Goal: Task Accomplishment & Management: Use online tool/utility

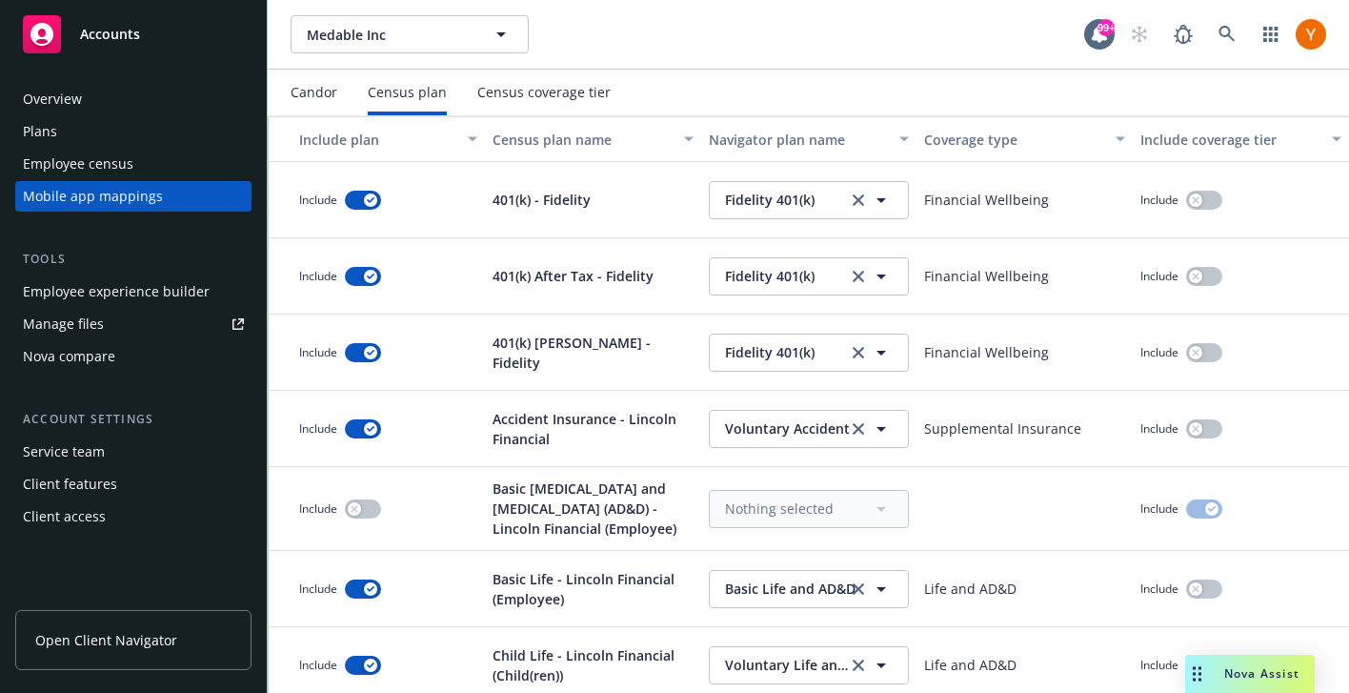
click at [95, 153] on div "Employee census" at bounding box center [78, 164] width 111 height 30
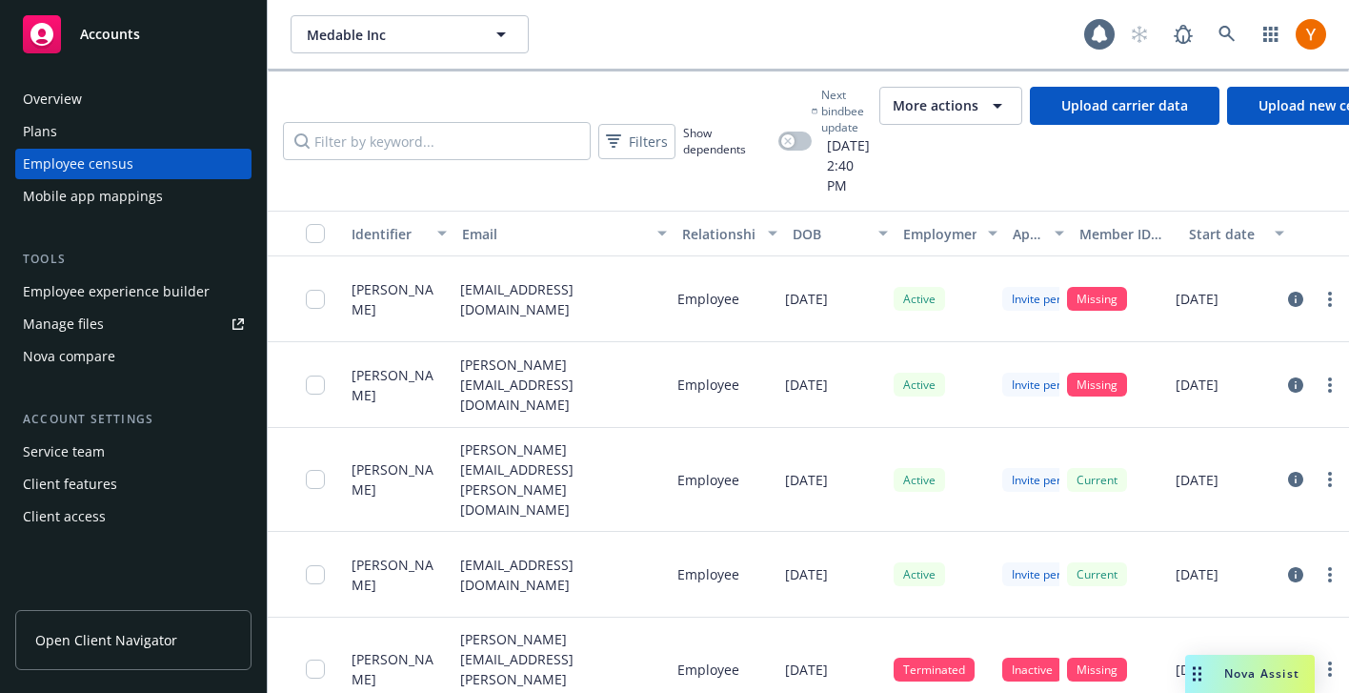
click at [979, 96] on span "More actions" at bounding box center [936, 105] width 86 height 19
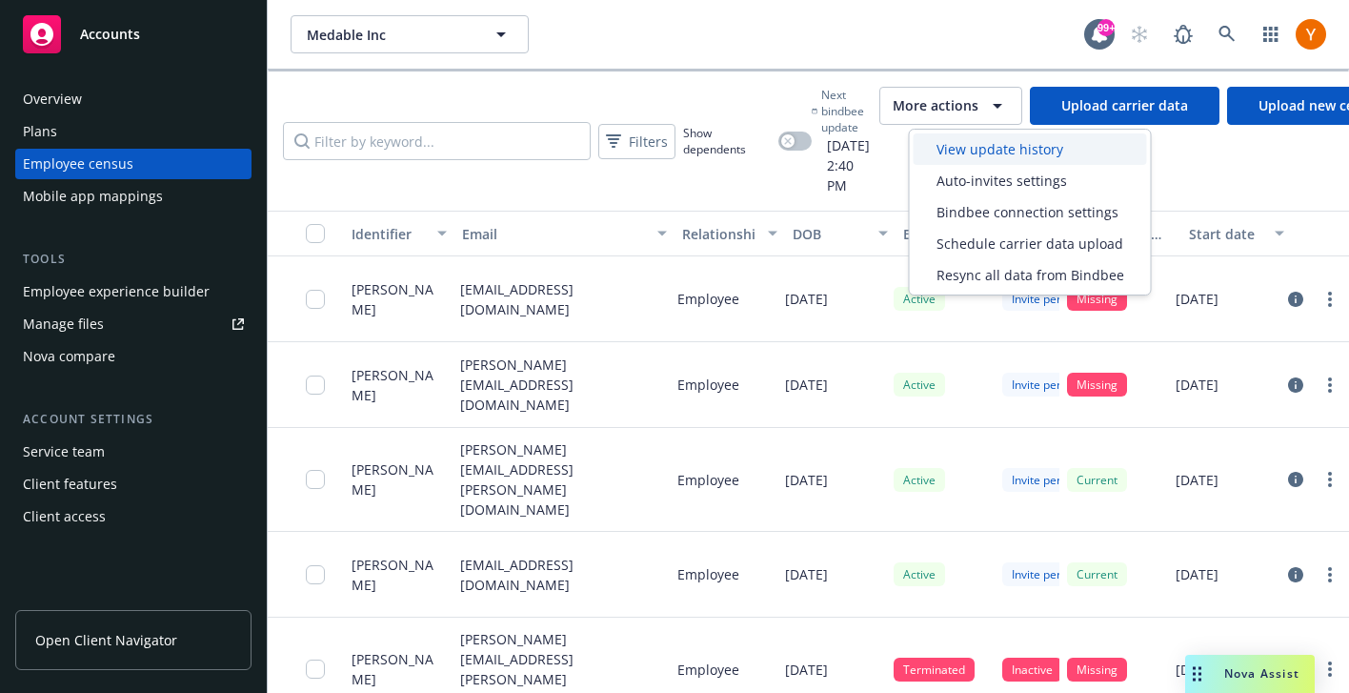
click at [1001, 154] on span "View update history" at bounding box center [1000, 149] width 127 height 20
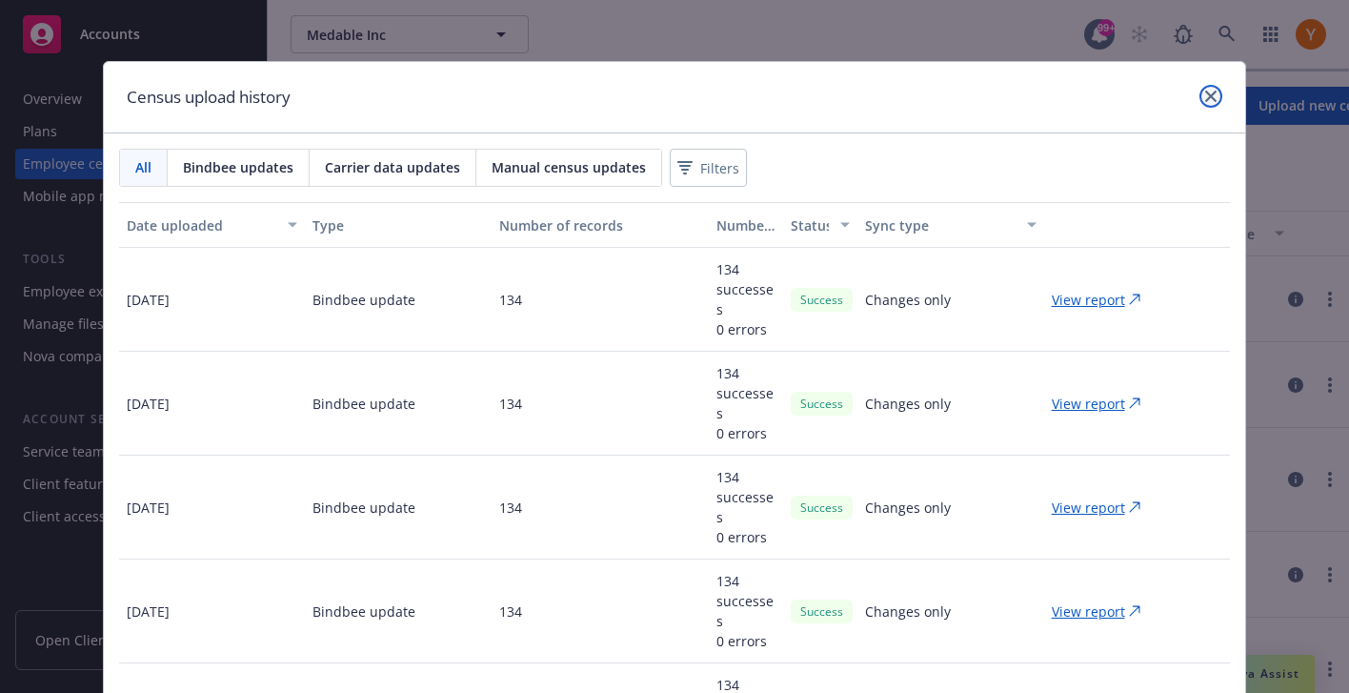
click at [1213, 91] on icon "close" at bounding box center [1210, 96] width 11 height 11
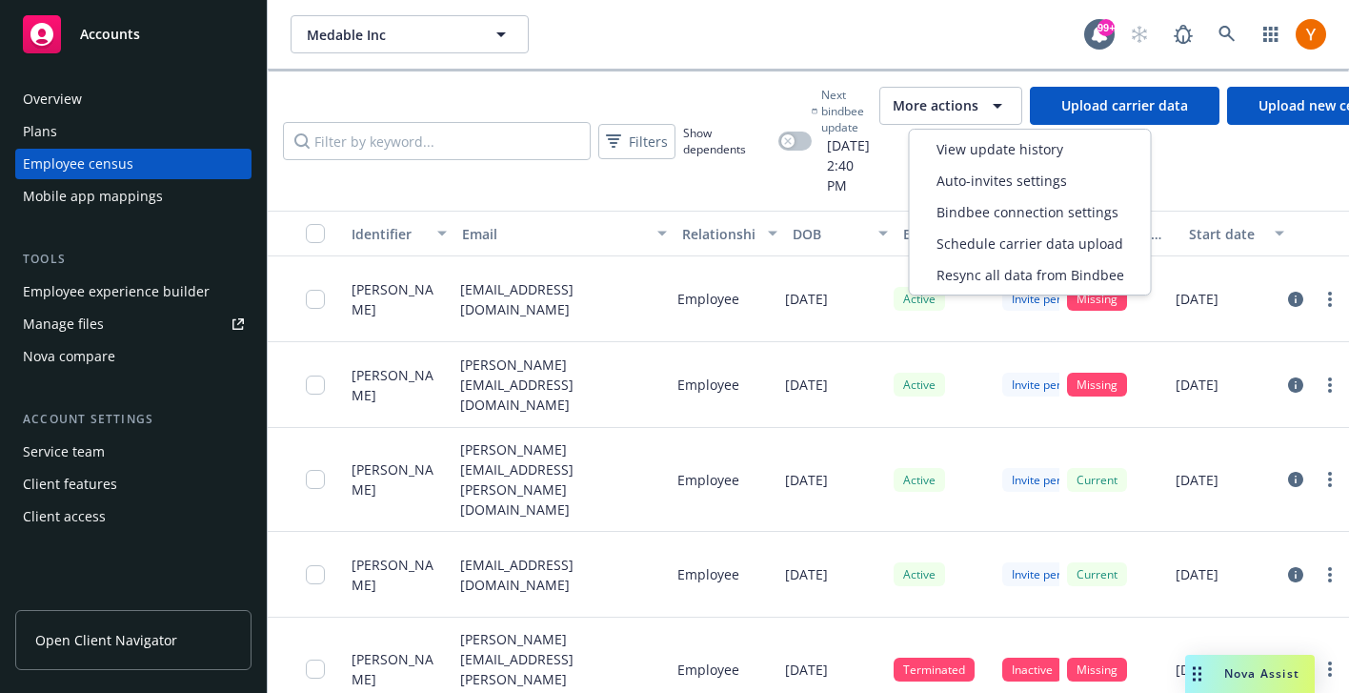
click at [938, 106] on span "More actions" at bounding box center [936, 105] width 86 height 19
click at [999, 268] on span "Resync all data from Bindbee" at bounding box center [1031, 275] width 188 height 20
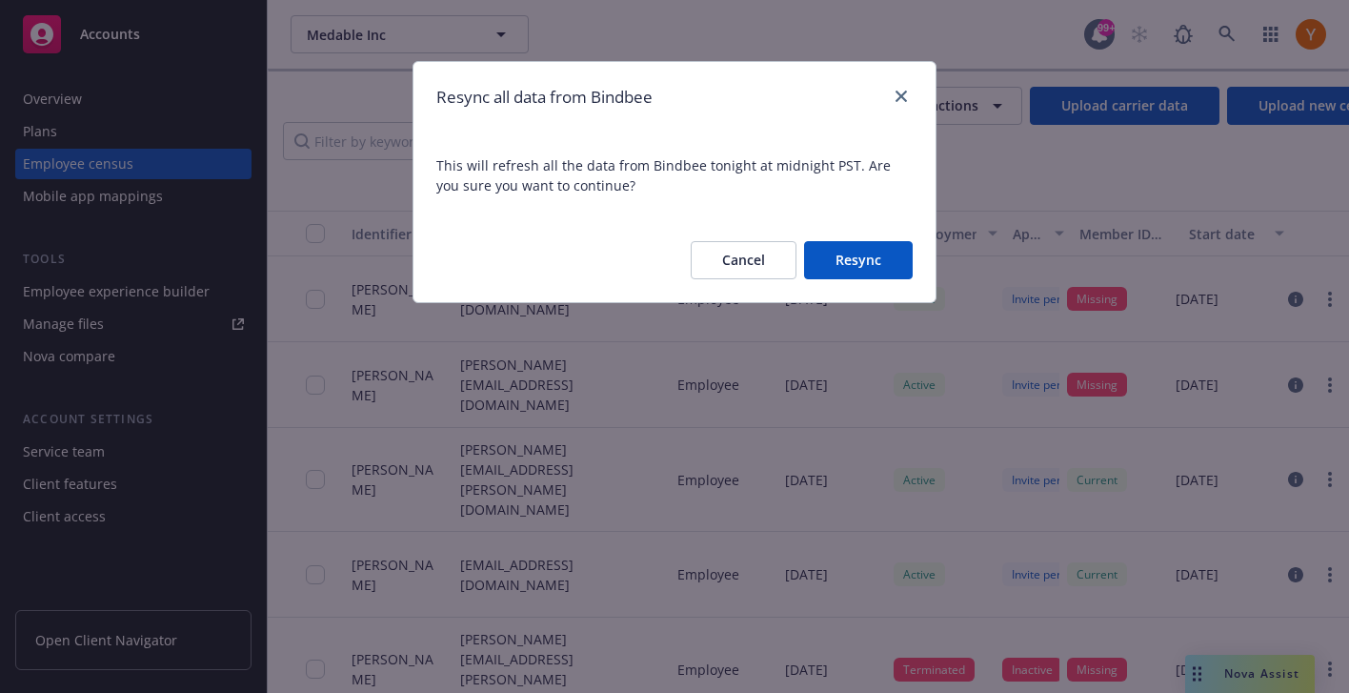
click at [858, 273] on button "Resync" at bounding box center [858, 260] width 109 height 38
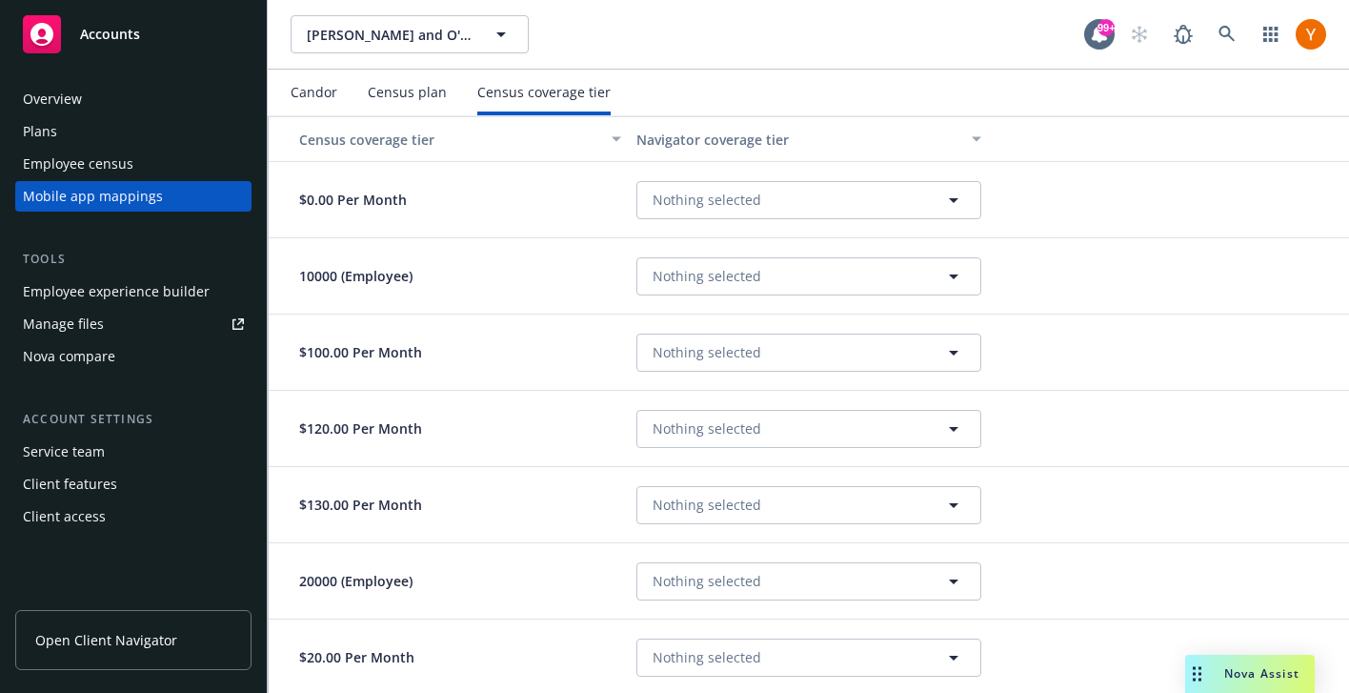
click at [186, 183] on div "Mobile app mappings" at bounding box center [133, 196] width 221 height 30
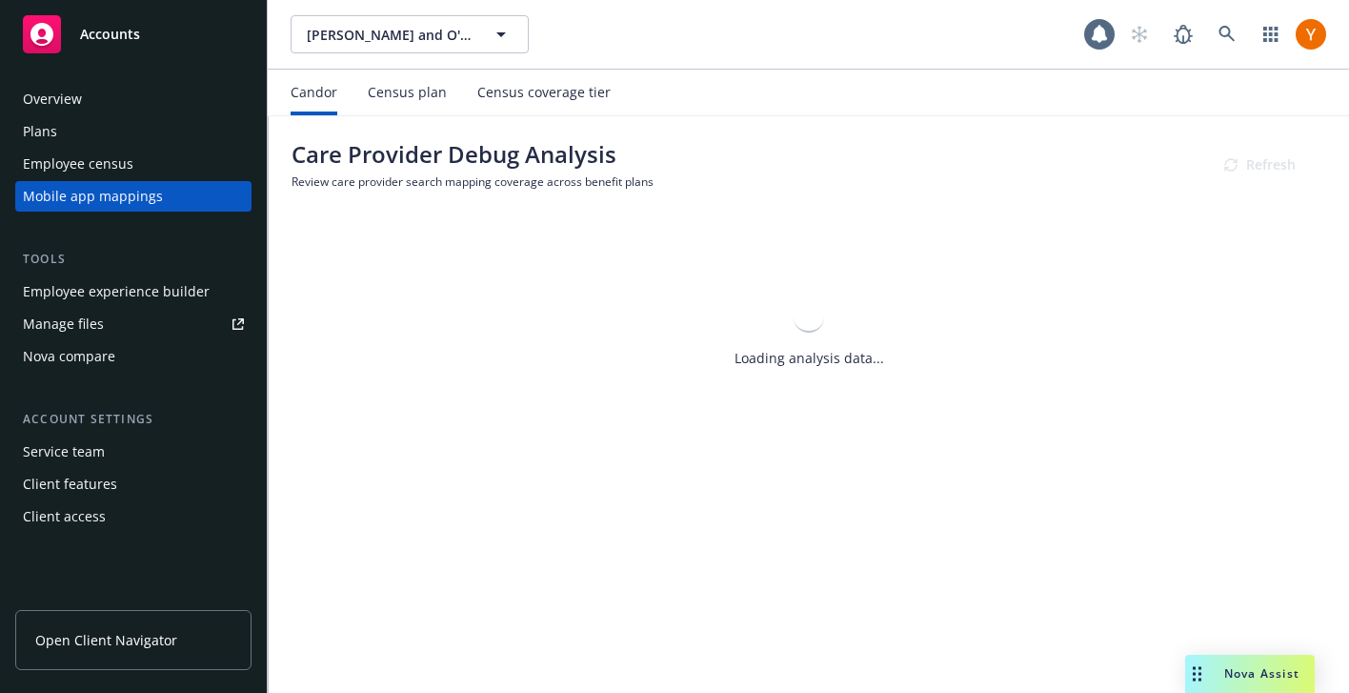
click at [189, 169] on div "Employee census" at bounding box center [133, 164] width 221 height 30
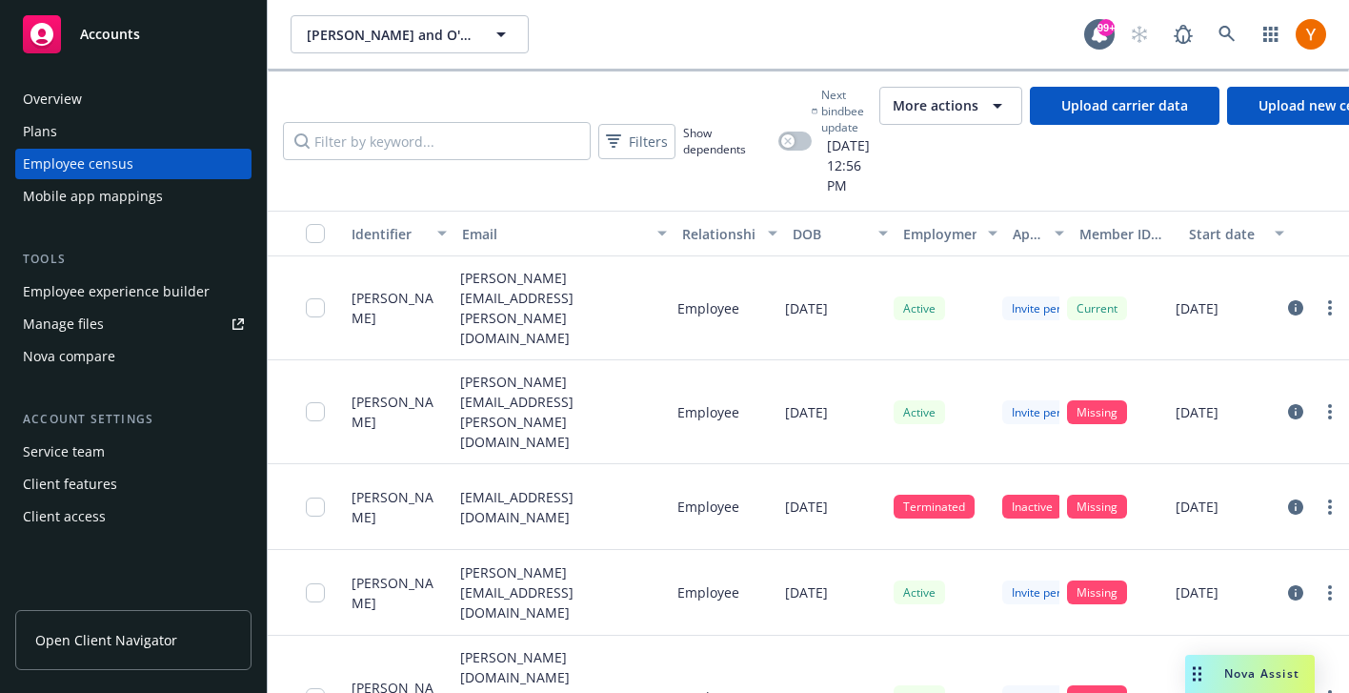
click at [1009, 105] on icon "button" at bounding box center [997, 105] width 23 height 23
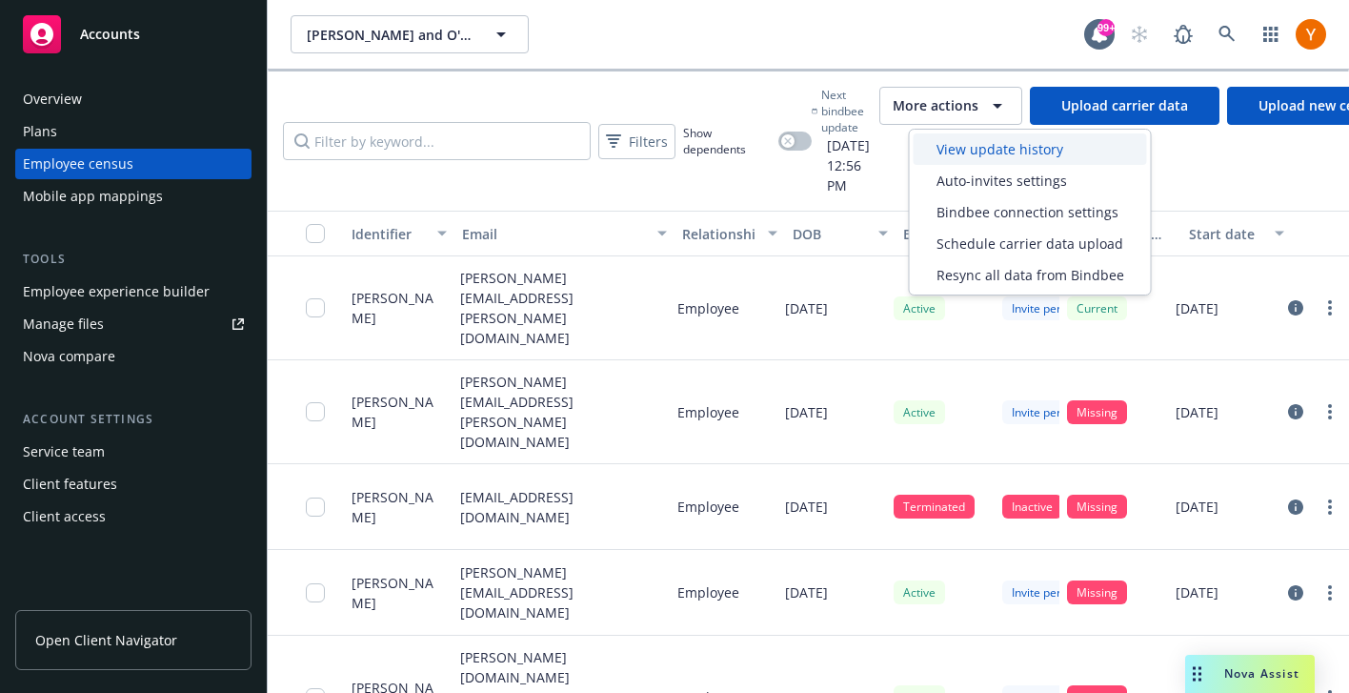
click at [1024, 153] on span "View update history" at bounding box center [1000, 149] width 127 height 20
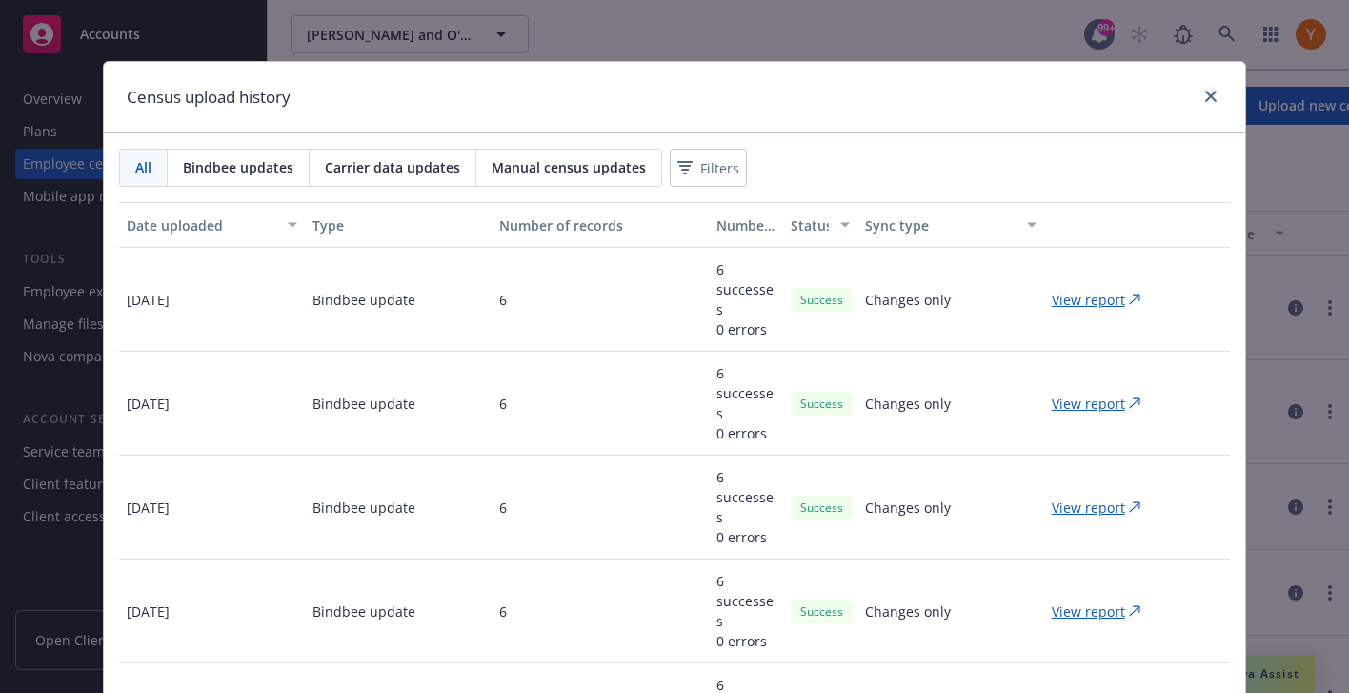
click at [1219, 76] on div "Census upload history" at bounding box center [675, 97] width 1142 height 71
click at [1219, 81] on div "Census upload history" at bounding box center [675, 97] width 1142 height 71
click at [1213, 95] on icon "close" at bounding box center [1210, 96] width 11 height 11
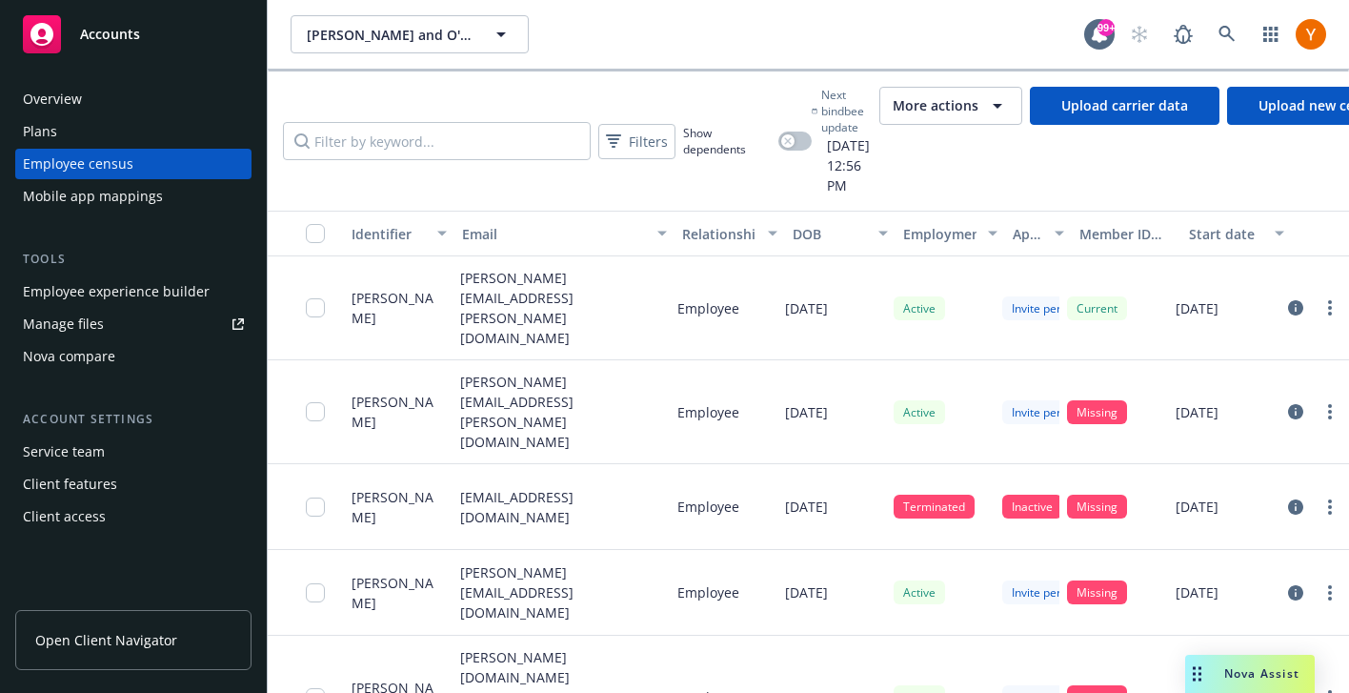
click at [980, 117] on button "More actions" at bounding box center [951, 106] width 143 height 38
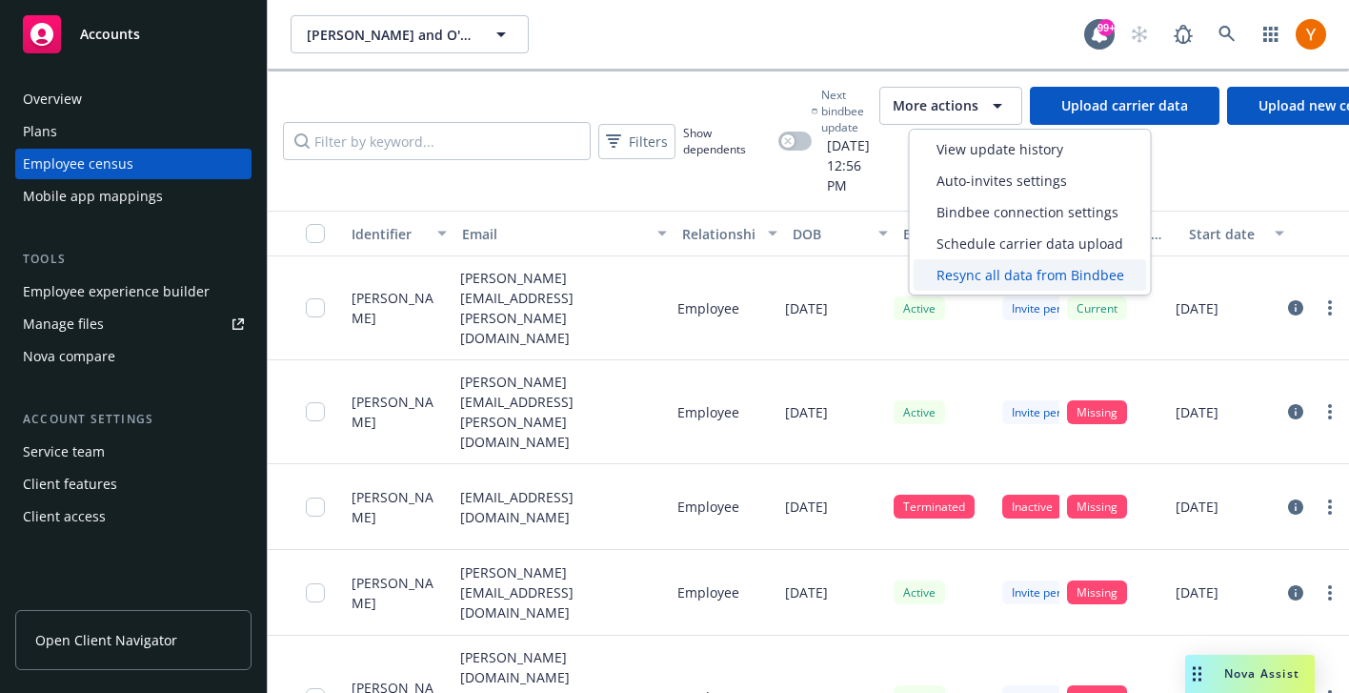
click at [985, 277] on span "Resync all data from Bindbee" at bounding box center [1031, 275] width 188 height 20
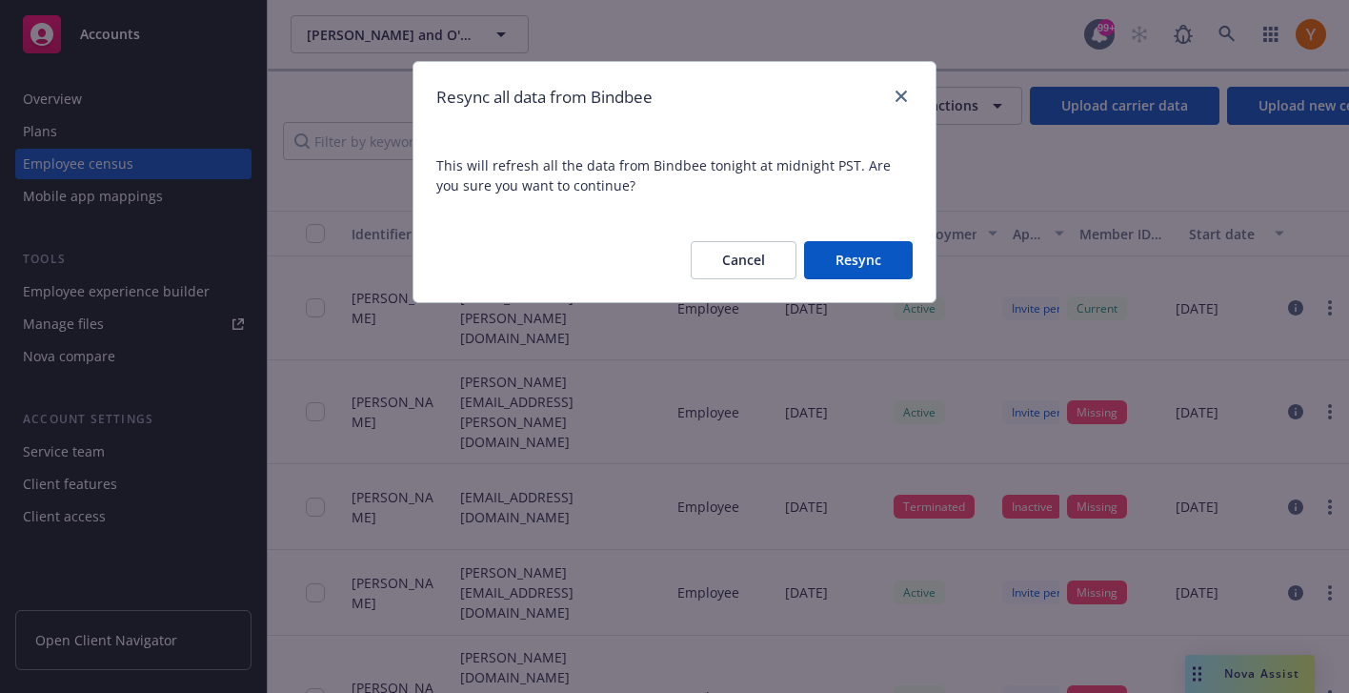
click at [875, 270] on button "Resync" at bounding box center [858, 260] width 109 height 38
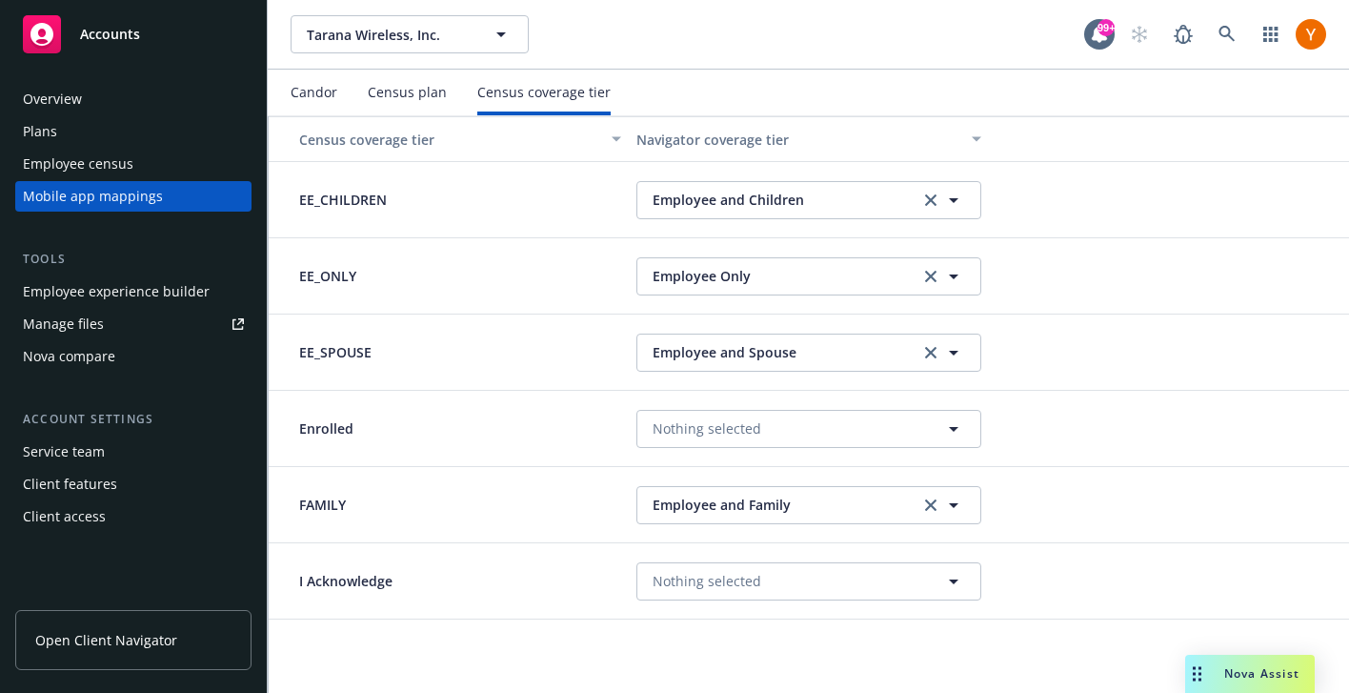
click at [236, 158] on div "Employee census" at bounding box center [133, 164] width 221 height 30
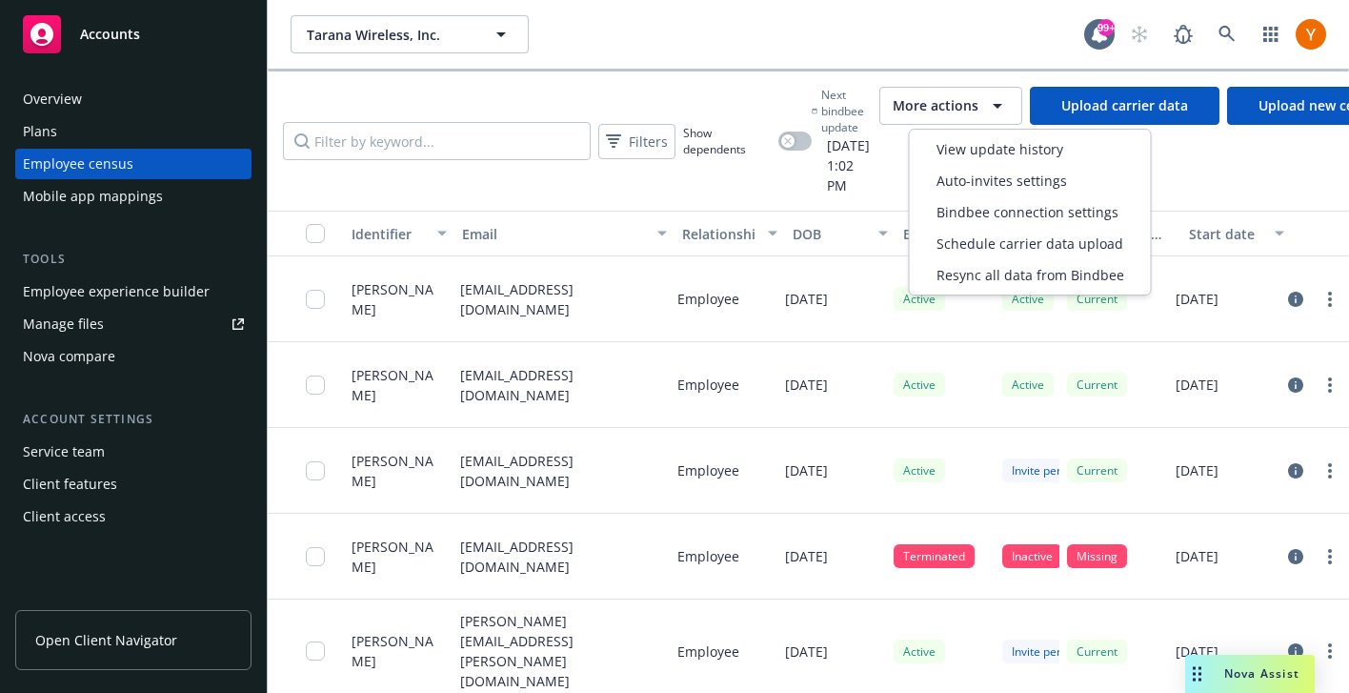
click at [974, 106] on span "More actions" at bounding box center [936, 105] width 86 height 19
click at [981, 288] on div "Resync all data from Bindbee" at bounding box center [1030, 274] width 233 height 31
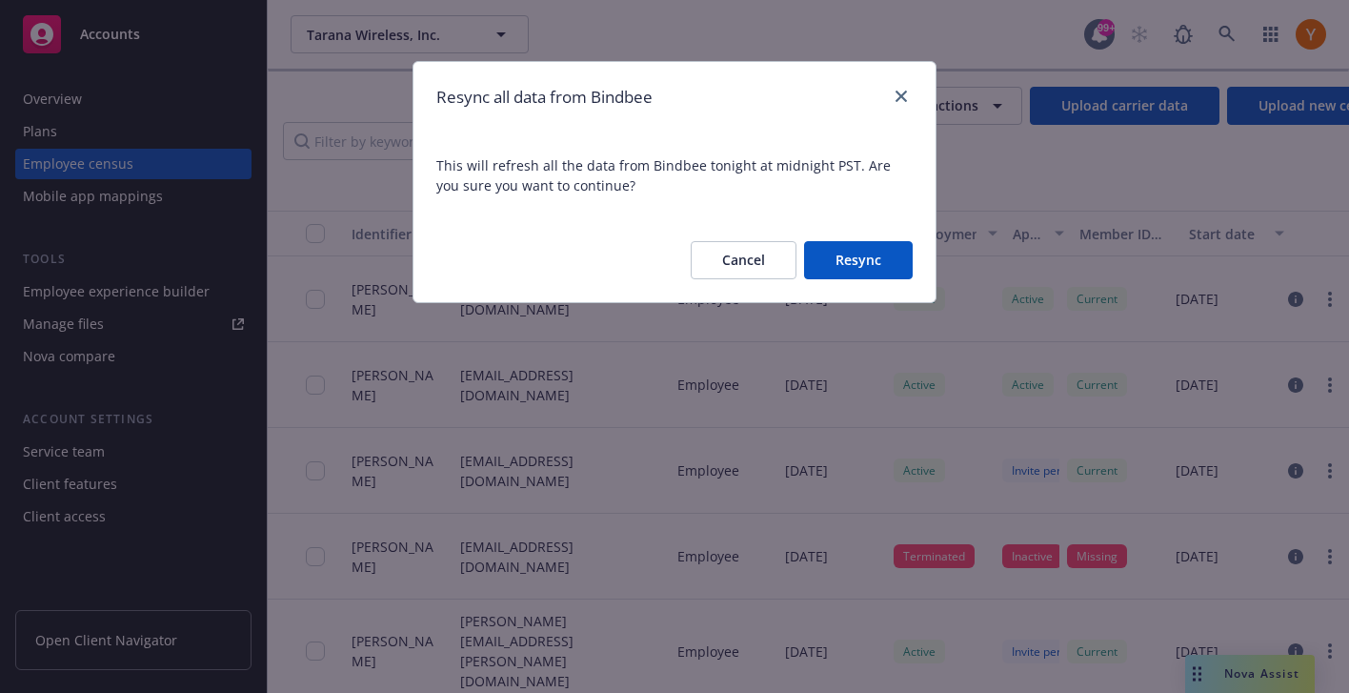
click at [825, 249] on button "Resync" at bounding box center [858, 260] width 109 height 38
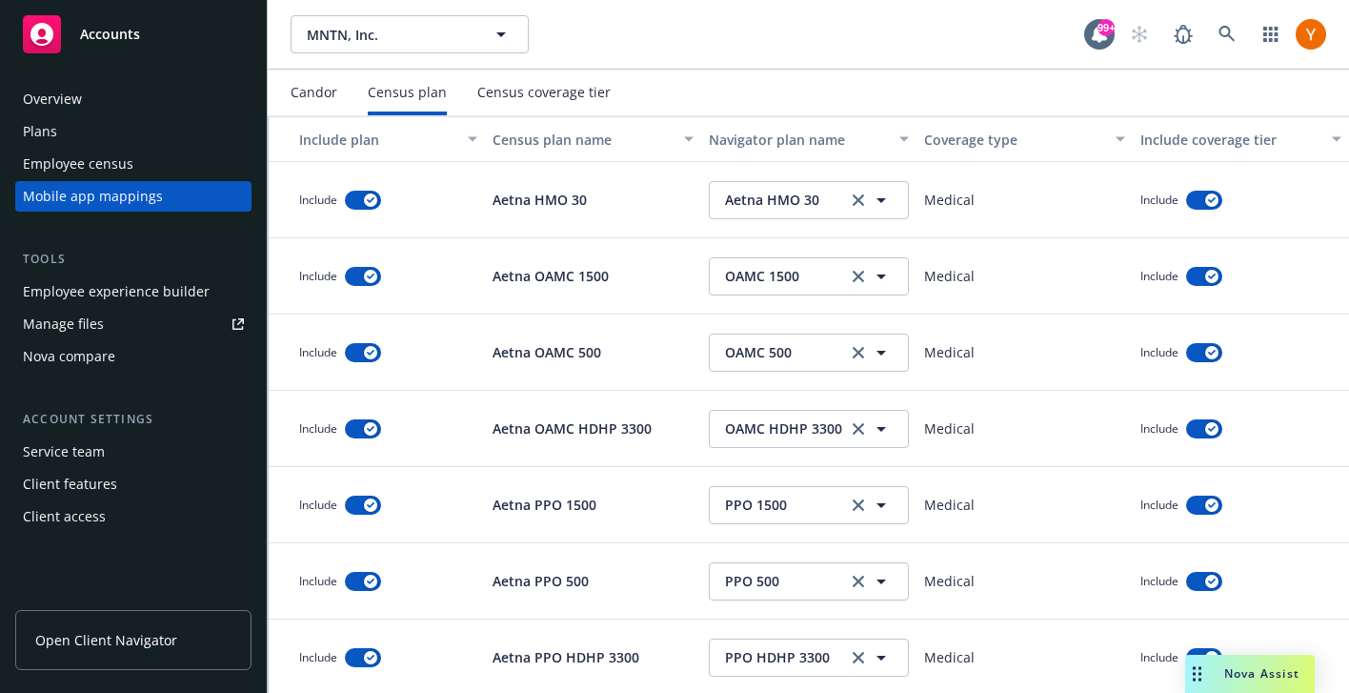
click at [176, 172] on div "Employee census" at bounding box center [133, 164] width 221 height 30
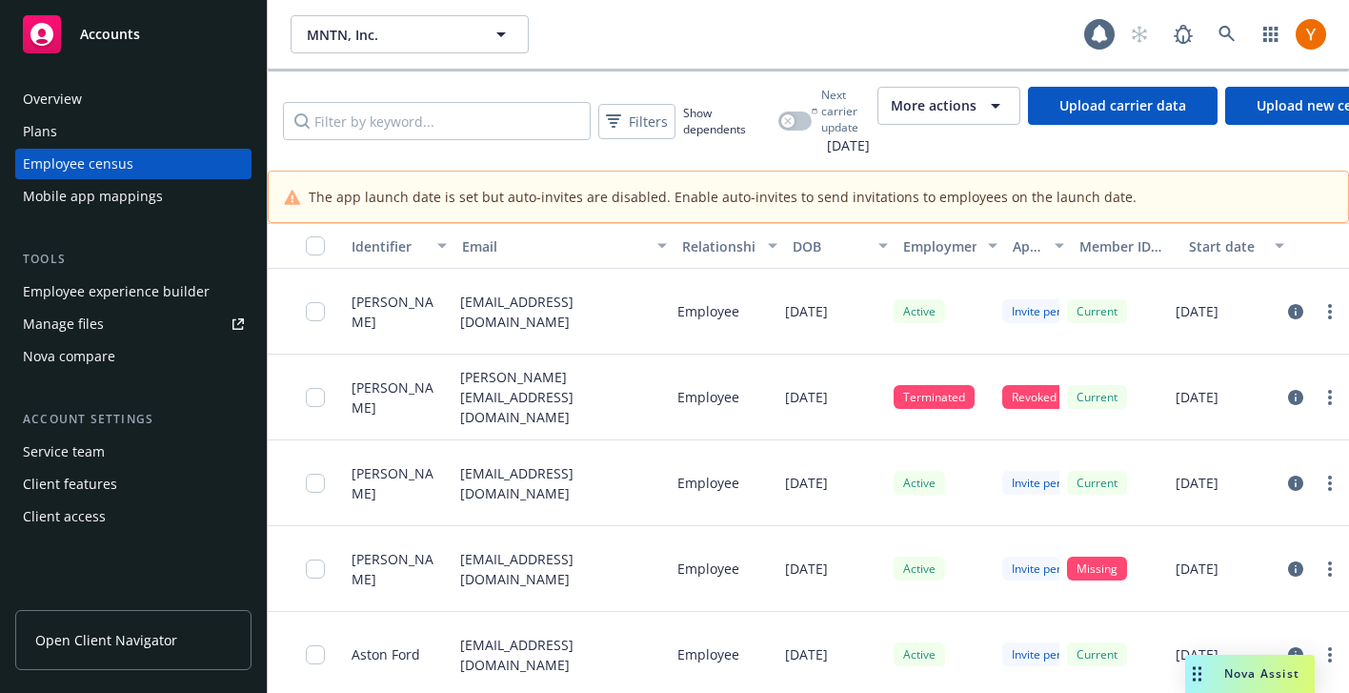
click at [951, 105] on span "More actions" at bounding box center [934, 105] width 86 height 19
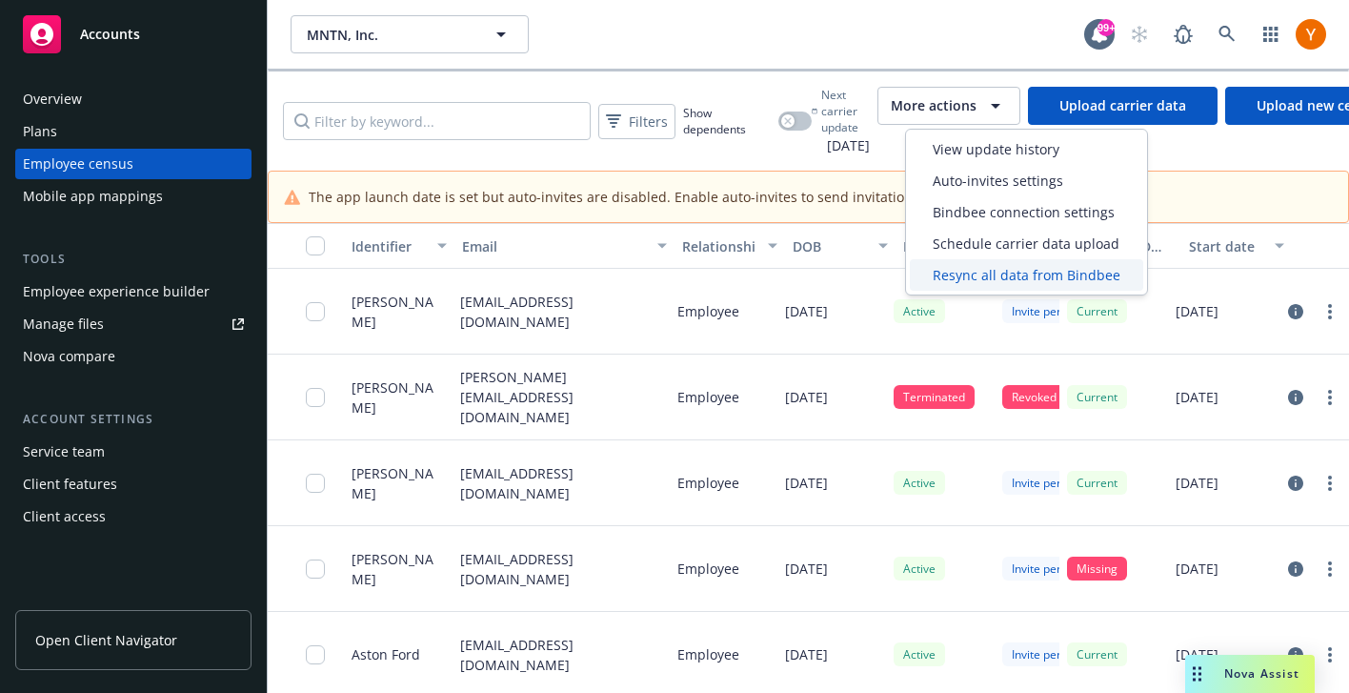
click at [951, 285] on div "Resync all data from Bindbee" at bounding box center [1026, 274] width 233 height 31
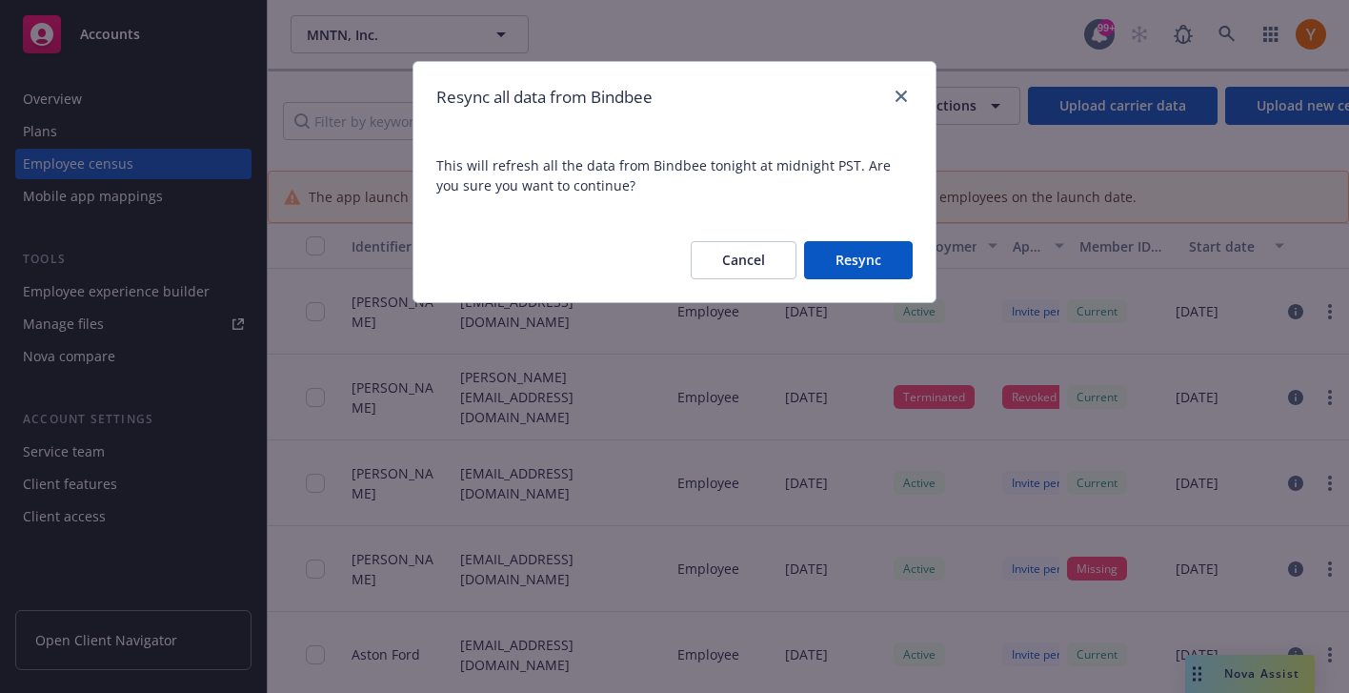
click at [853, 262] on button "Resync" at bounding box center [858, 260] width 109 height 38
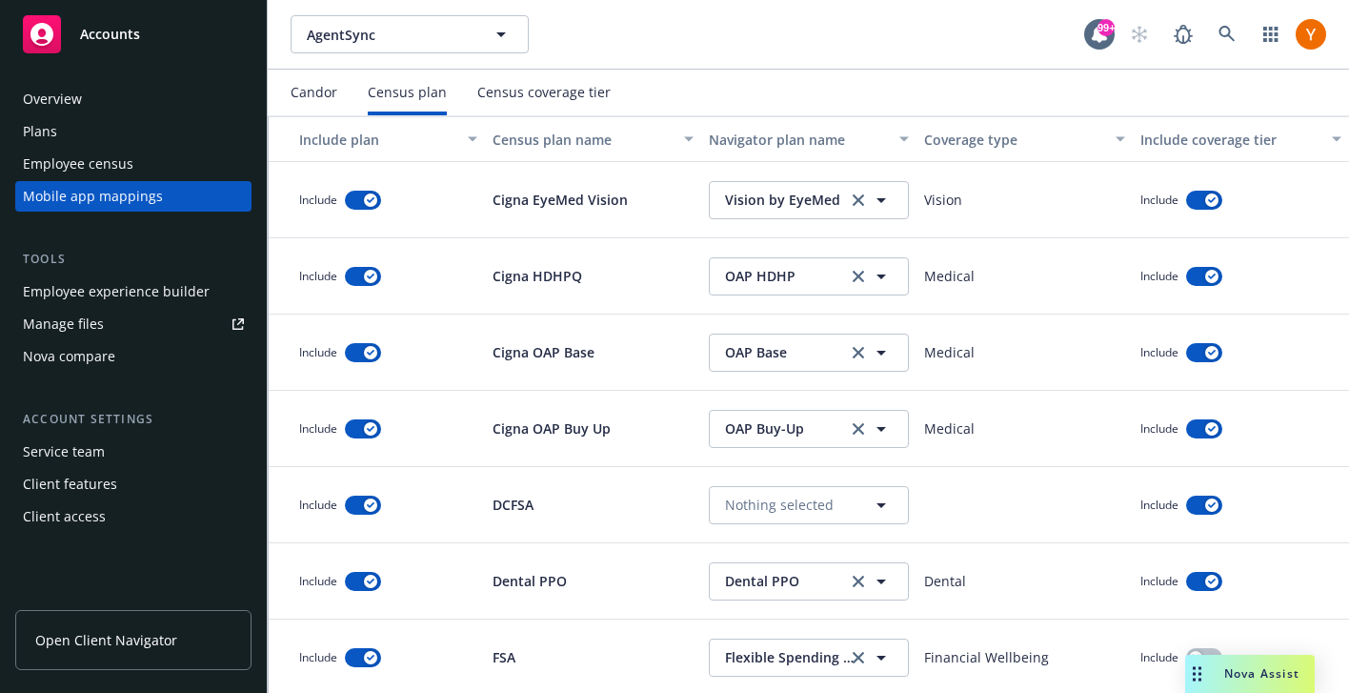
click at [194, 170] on div "Employee census" at bounding box center [133, 164] width 221 height 30
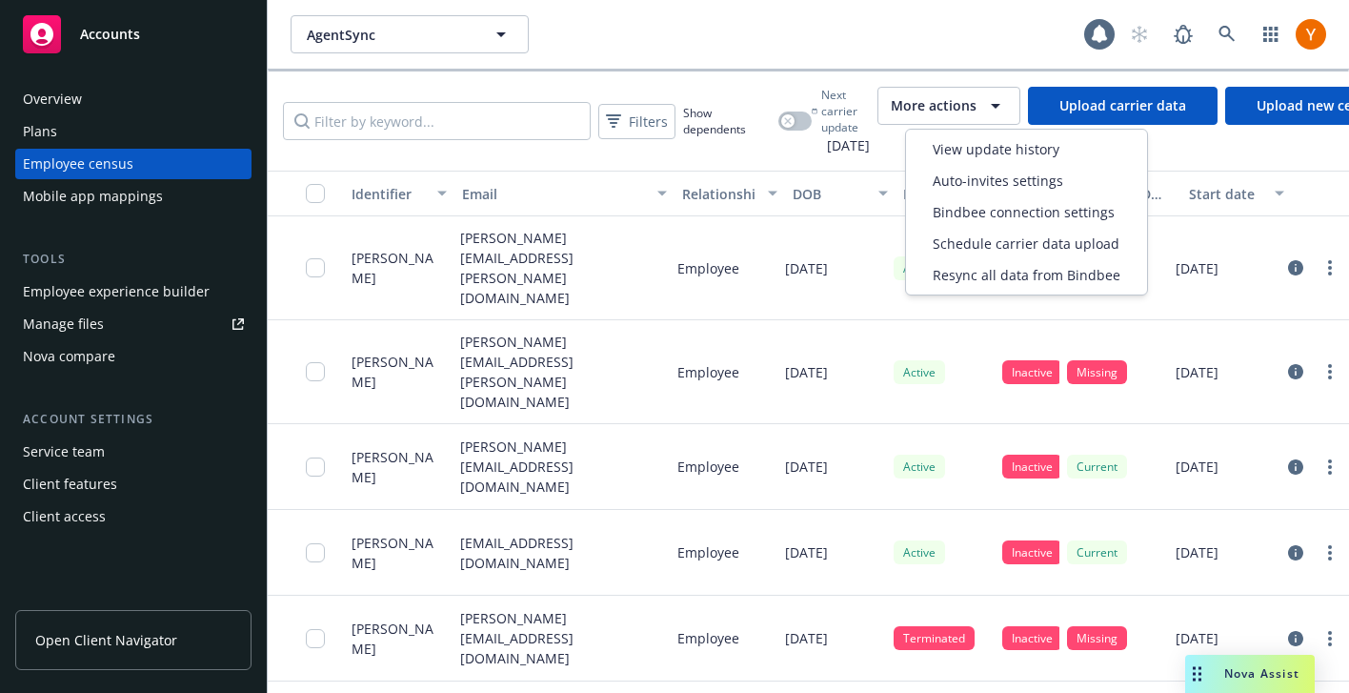
click at [930, 107] on span "More actions" at bounding box center [934, 105] width 86 height 19
click at [972, 278] on span "Resync all data from Bindbee" at bounding box center [1027, 275] width 188 height 20
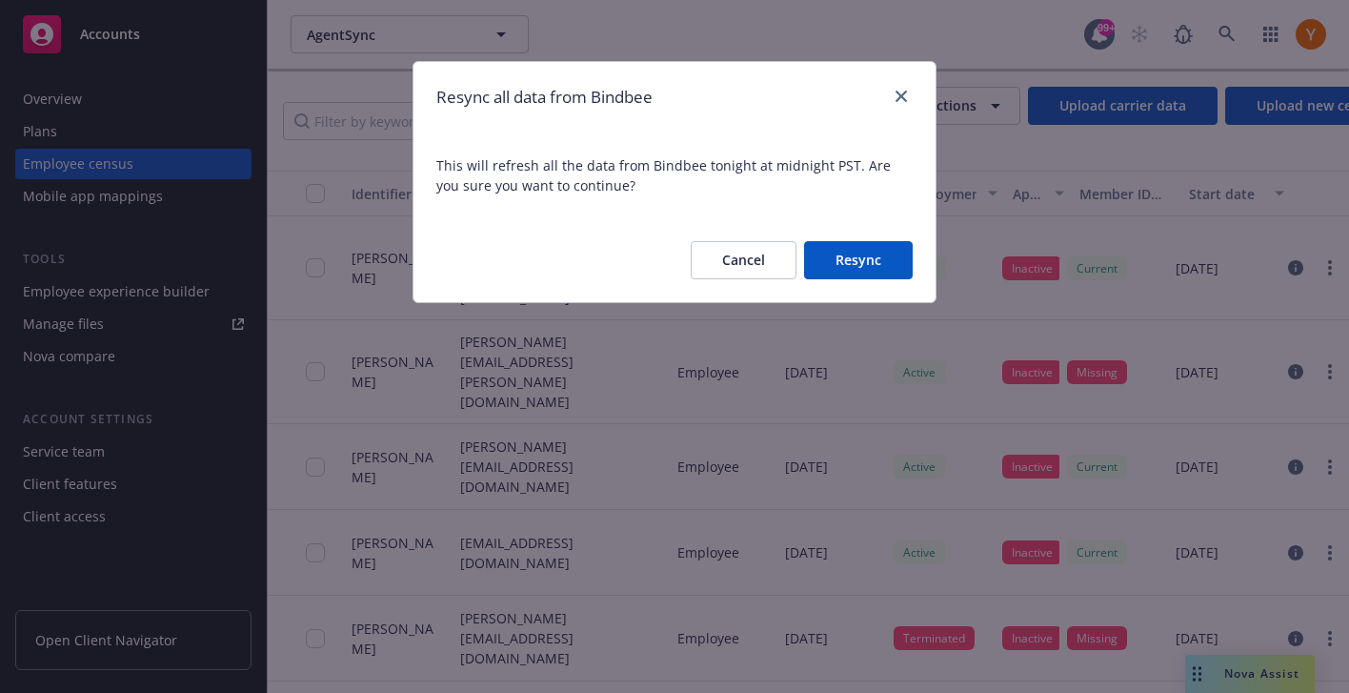
click at [881, 282] on div "Cancel Resync" at bounding box center [675, 260] width 522 height 84
click at [881, 261] on button "Resync" at bounding box center [858, 260] width 109 height 38
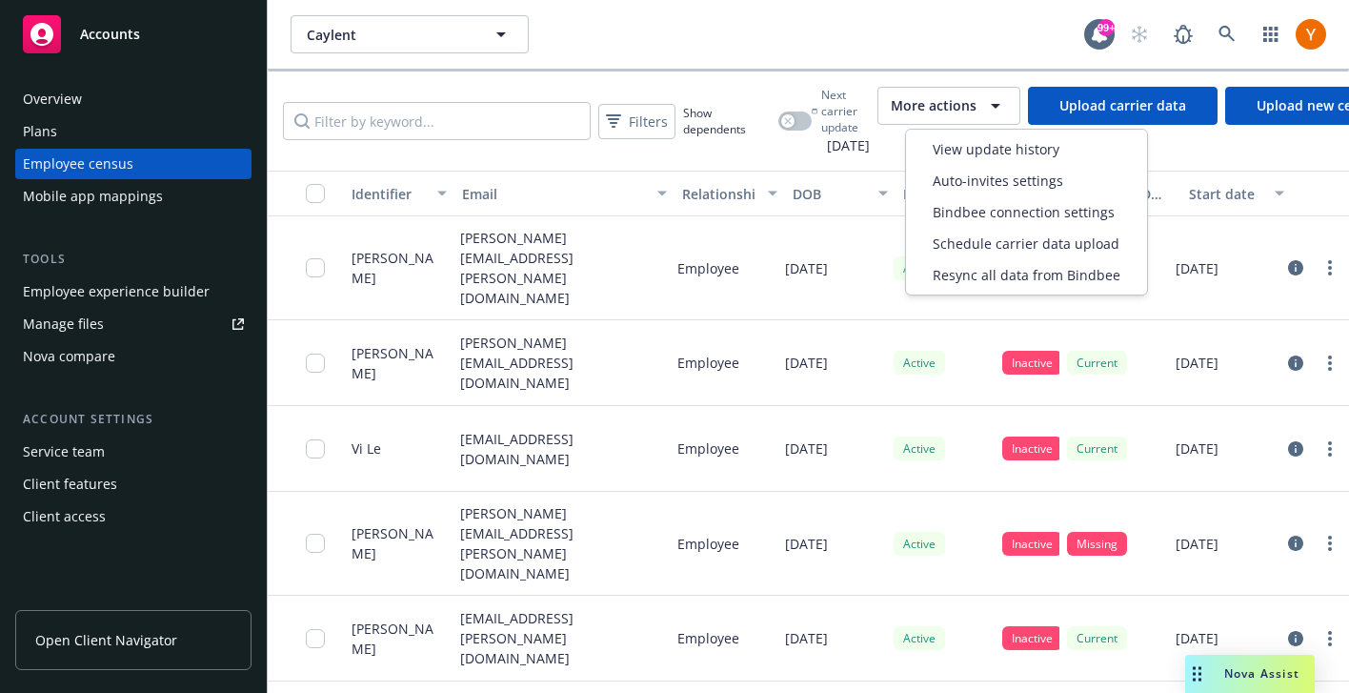
click at [924, 99] on span "More actions" at bounding box center [934, 105] width 86 height 19
click at [958, 260] on div "Resync all data from Bindbee" at bounding box center [1026, 274] width 233 height 31
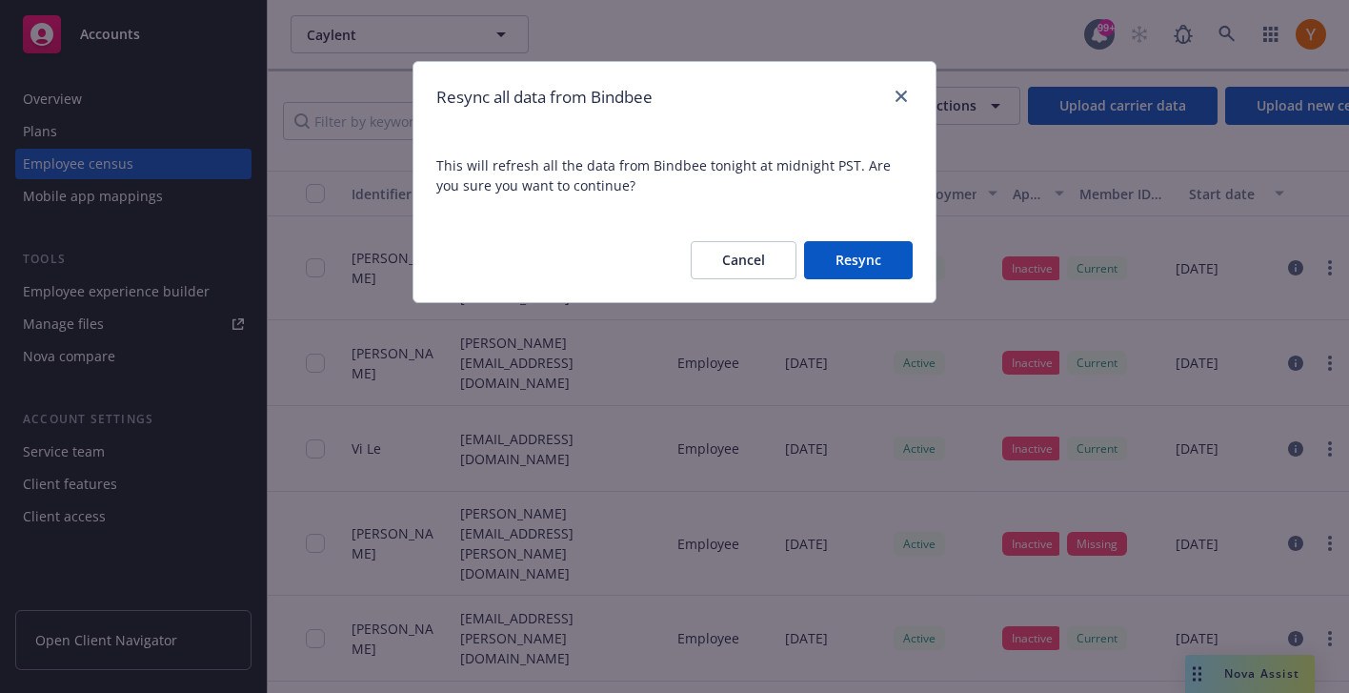
click at [839, 267] on button "Resync" at bounding box center [858, 260] width 109 height 38
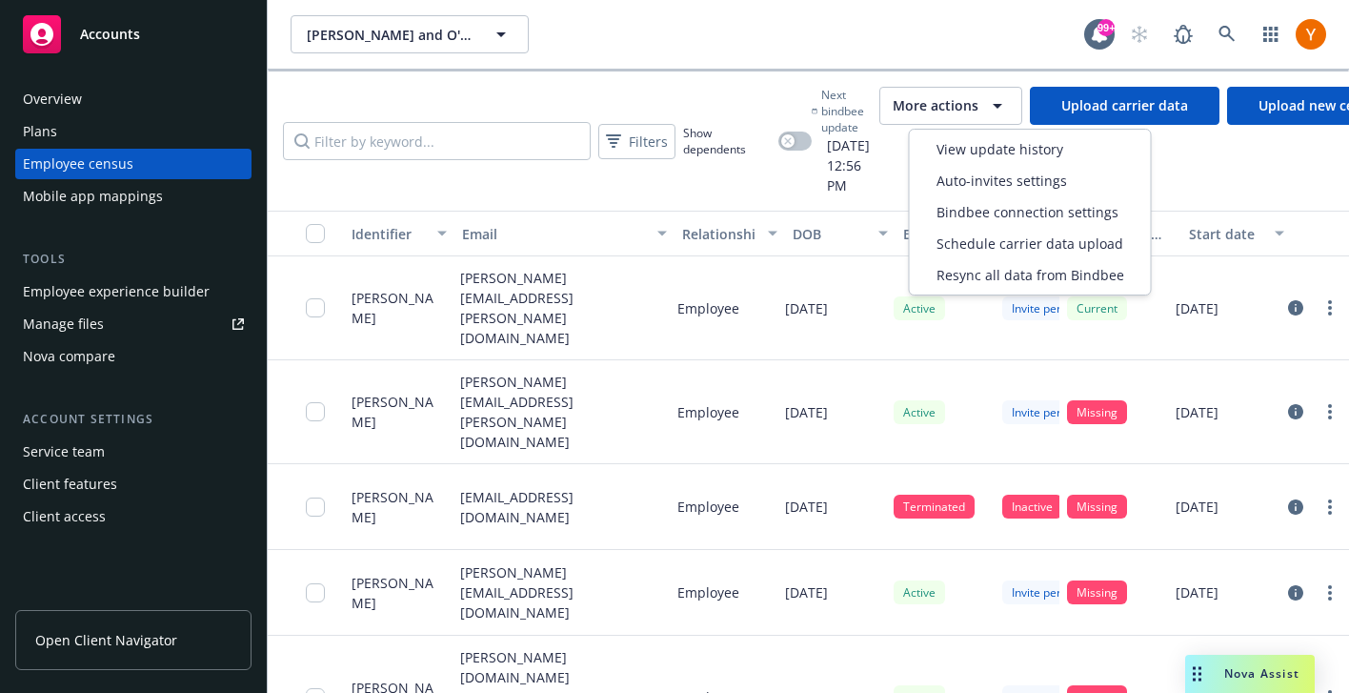
click at [947, 102] on span "More actions" at bounding box center [936, 105] width 86 height 19
click at [820, 224] on div "DOB" at bounding box center [830, 234] width 74 height 20
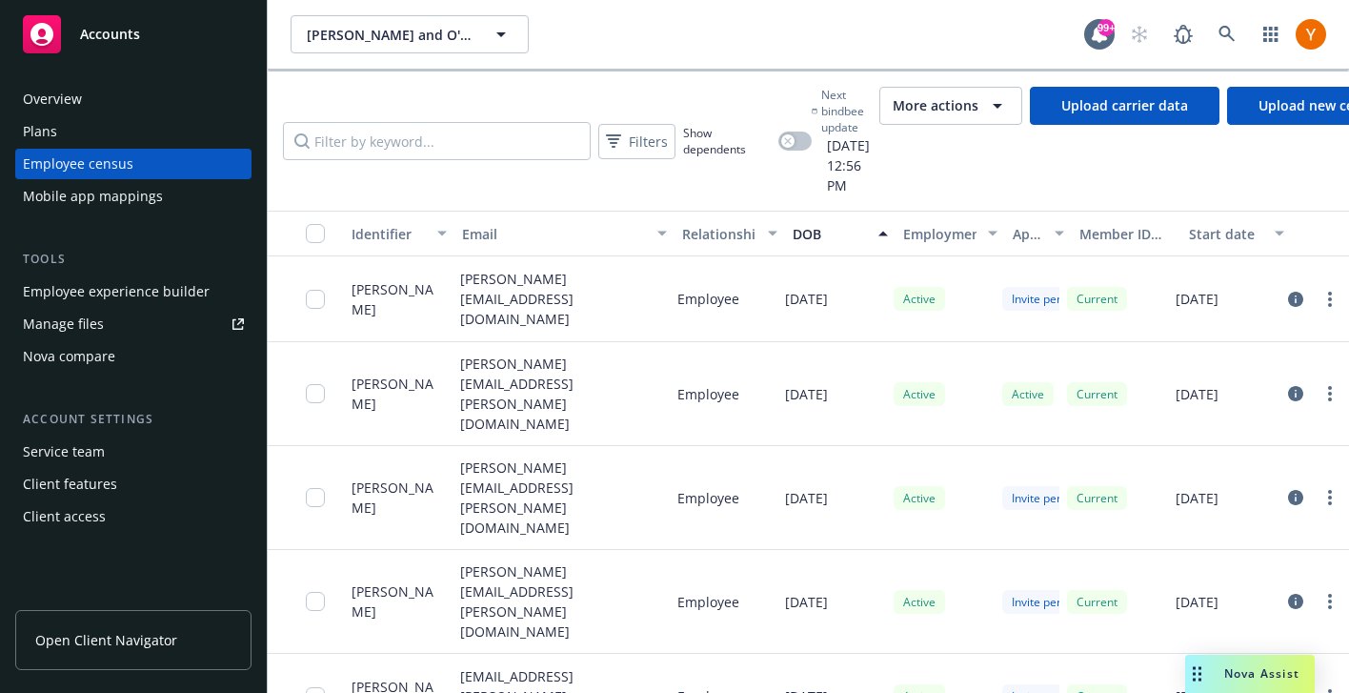
click at [224, 207] on div "Mobile app mappings" at bounding box center [133, 196] width 221 height 30
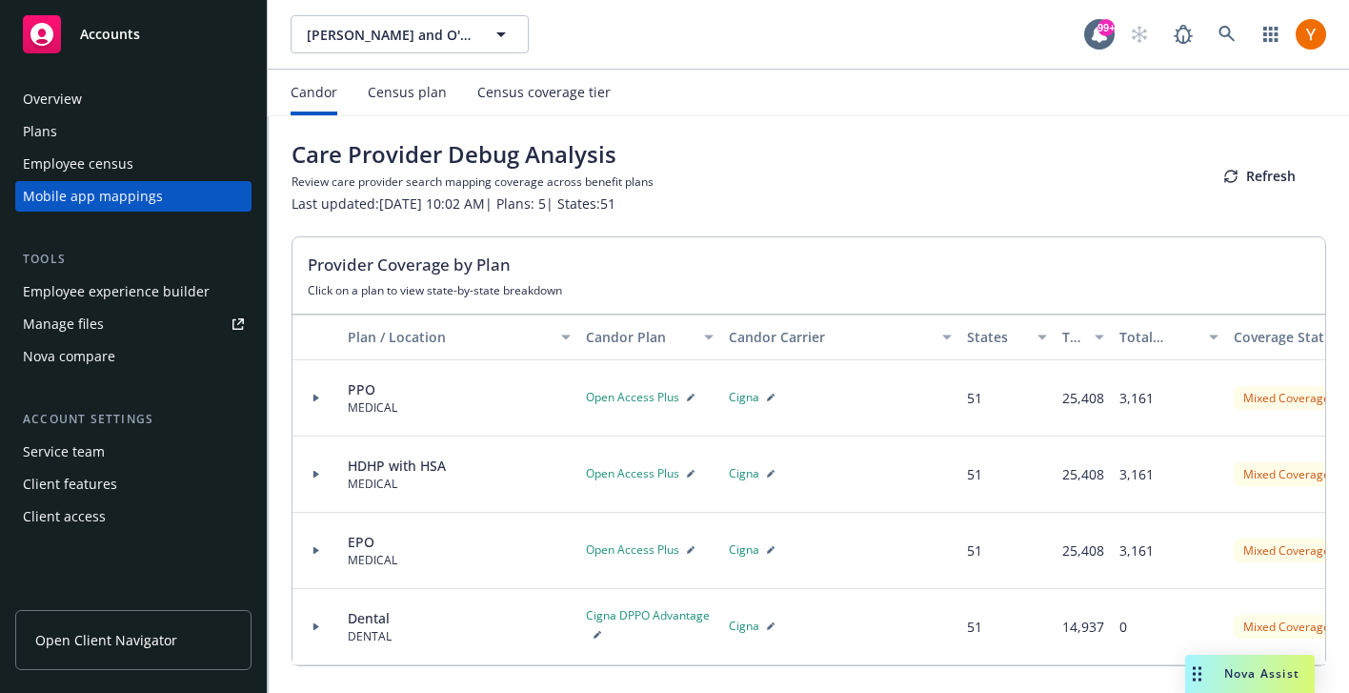
click at [417, 91] on div "Census plan" at bounding box center [407, 92] width 79 height 15
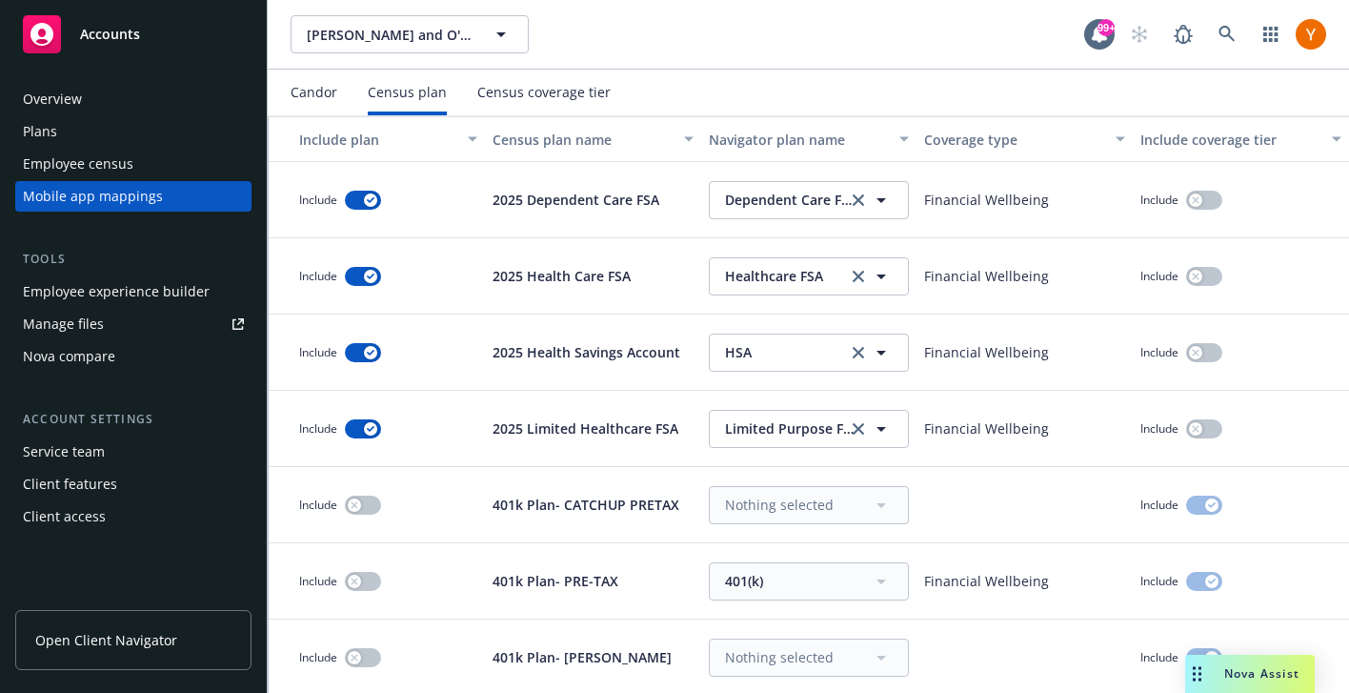
click at [506, 91] on div "Census coverage tier" at bounding box center [543, 92] width 133 height 15
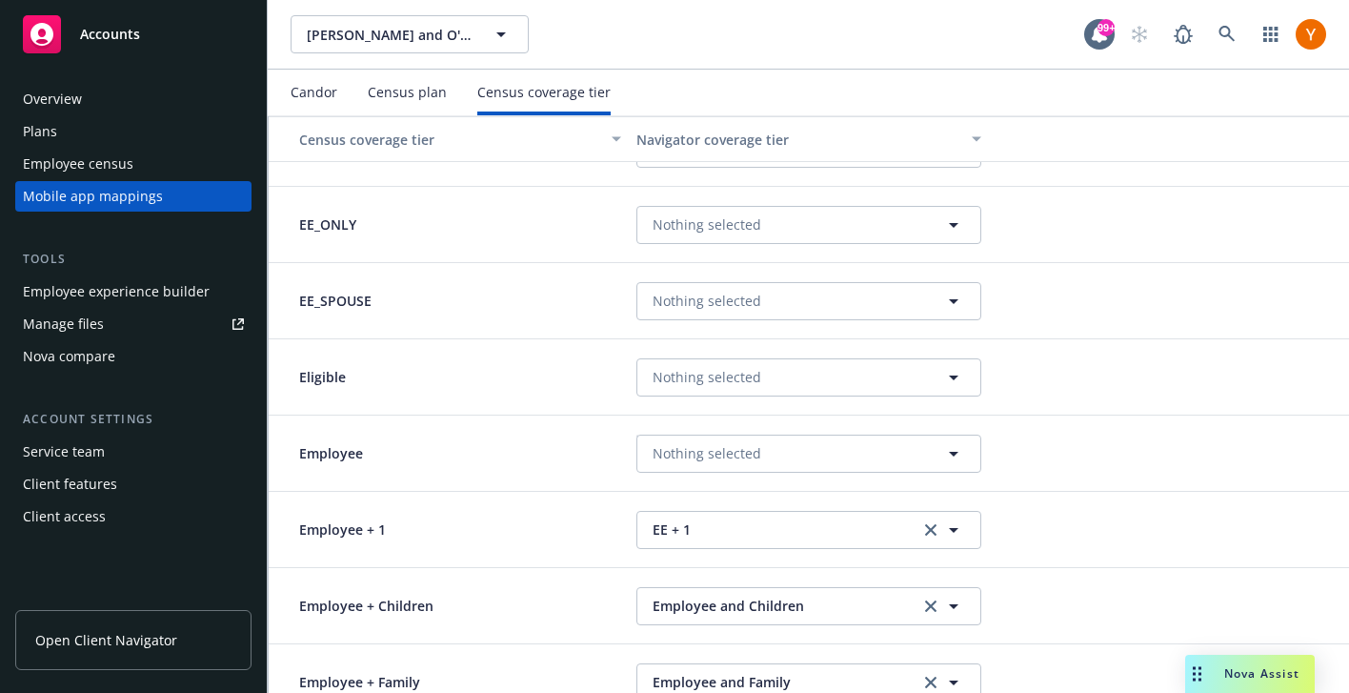
scroll to position [859, 0]
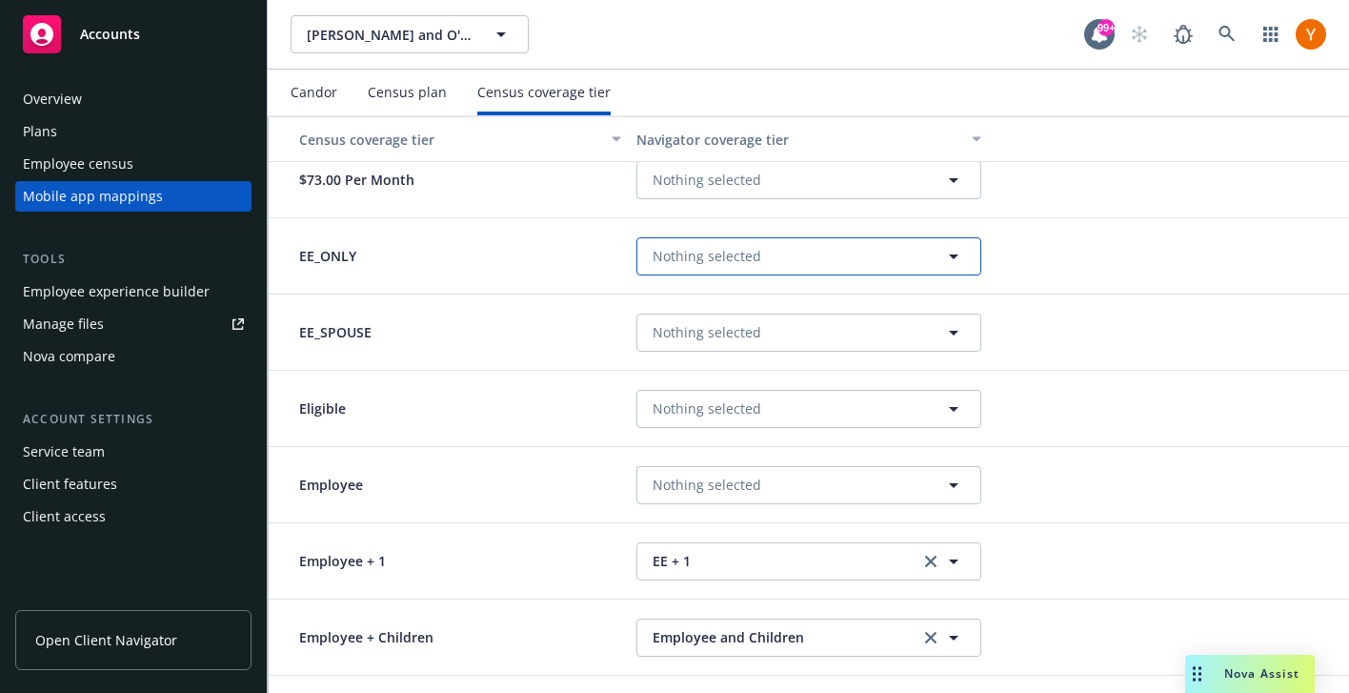
click at [750, 253] on span "Nothing selected" at bounding box center [707, 256] width 109 height 20
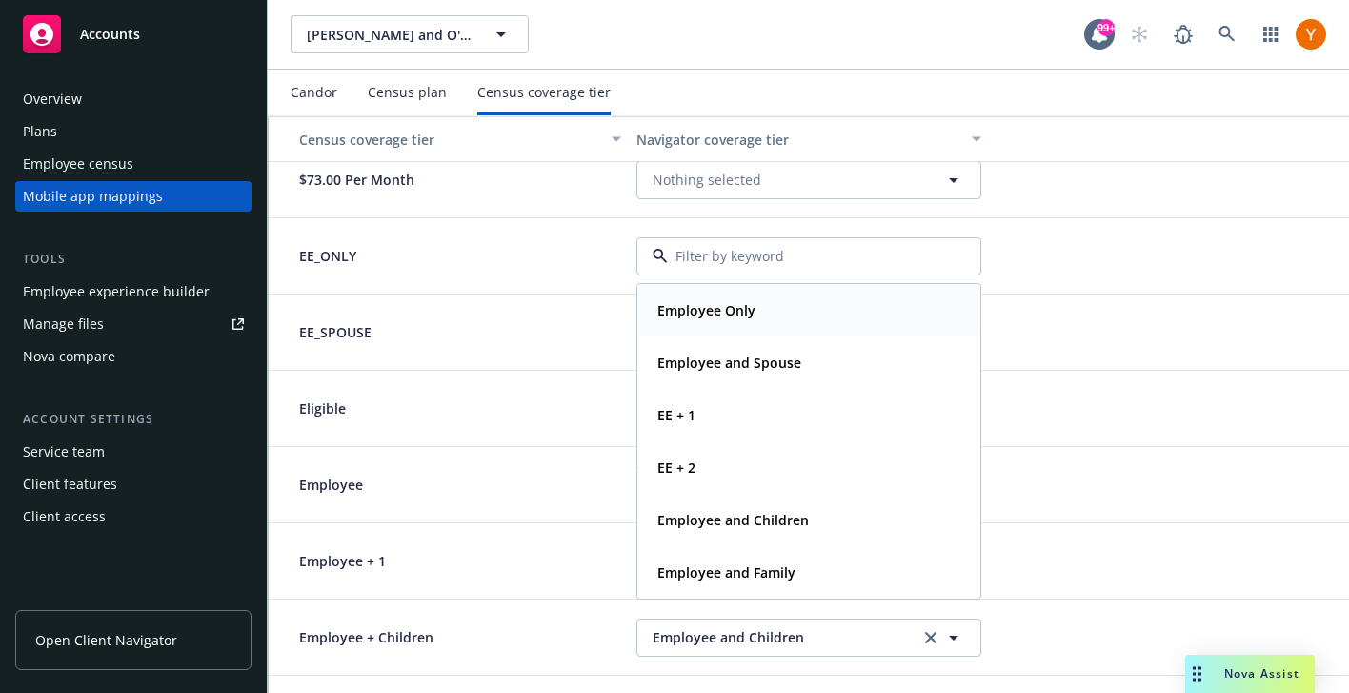
click at [742, 294] on div "Employee Only" at bounding box center [808, 310] width 341 height 51
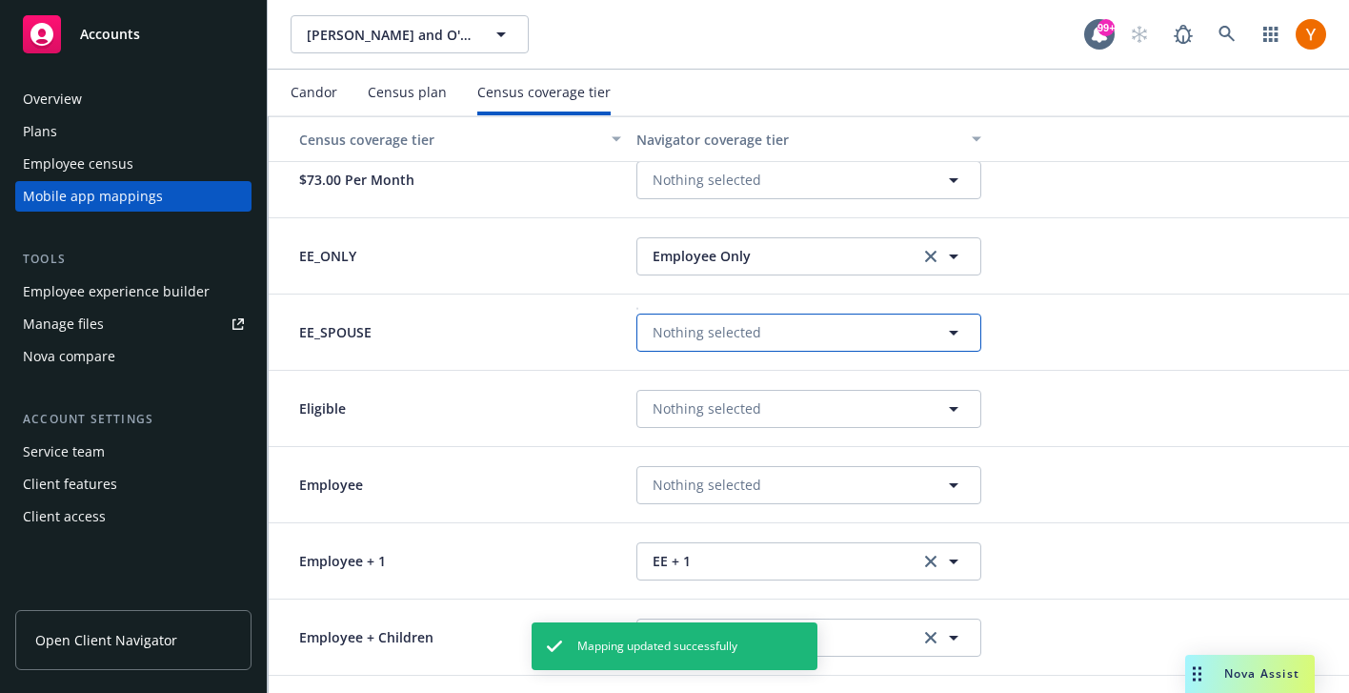
click at [728, 332] on span "Nothing selected" at bounding box center [707, 332] width 109 height 20
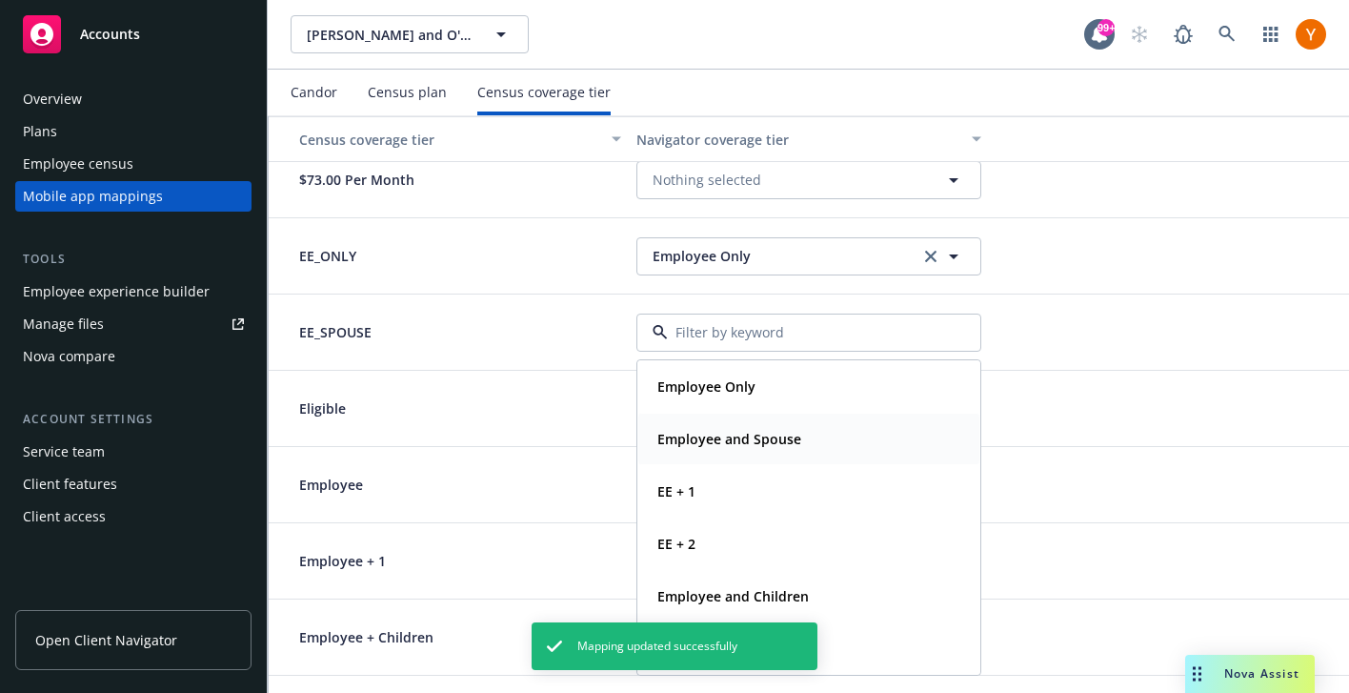
click at [735, 444] on strong "Employee and Spouse" at bounding box center [729, 439] width 144 height 18
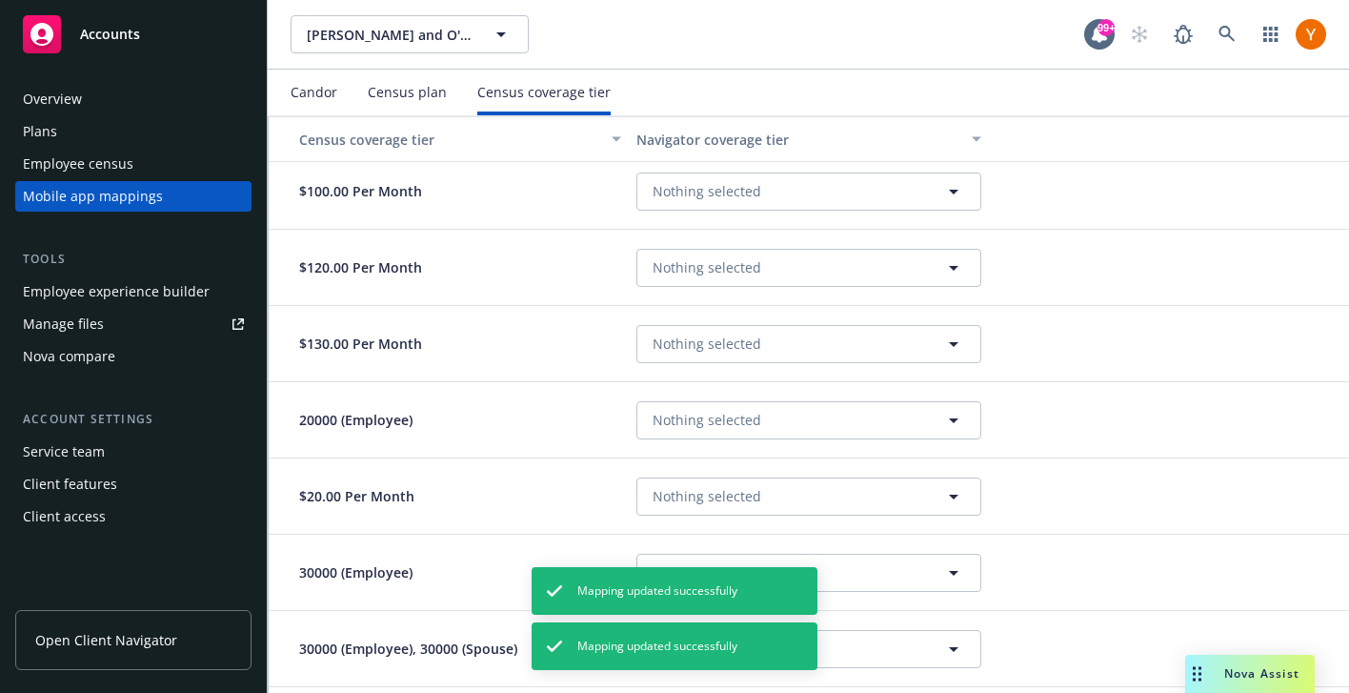
scroll to position [0, 0]
